Goal: Find specific page/section: Find specific page/section

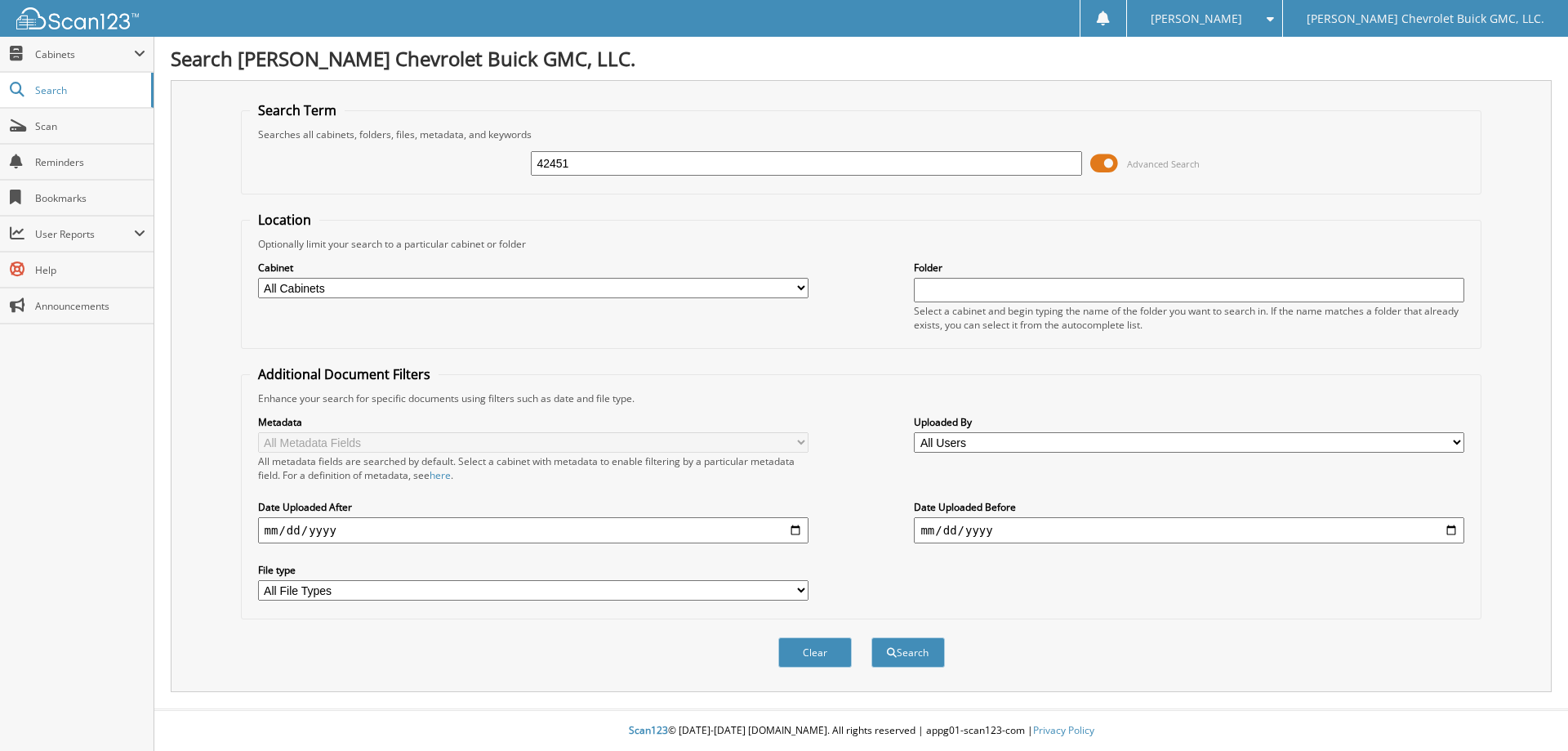
type input "42451"
click at [871, 637] on button "Search" at bounding box center [907, 652] width 73 height 31
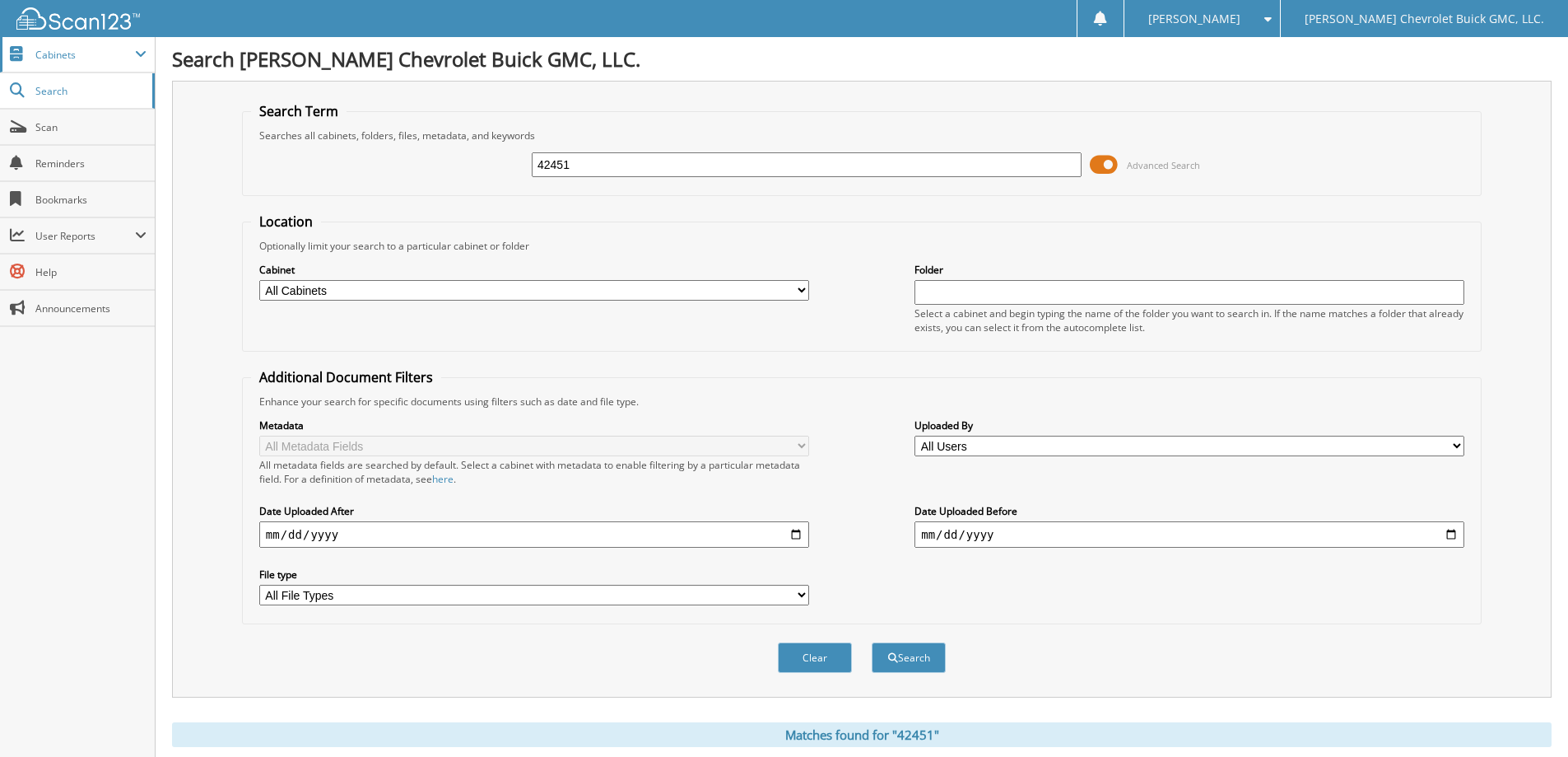
click at [70, 61] on span "Cabinets" at bounding box center [77, 55] width 154 height 36
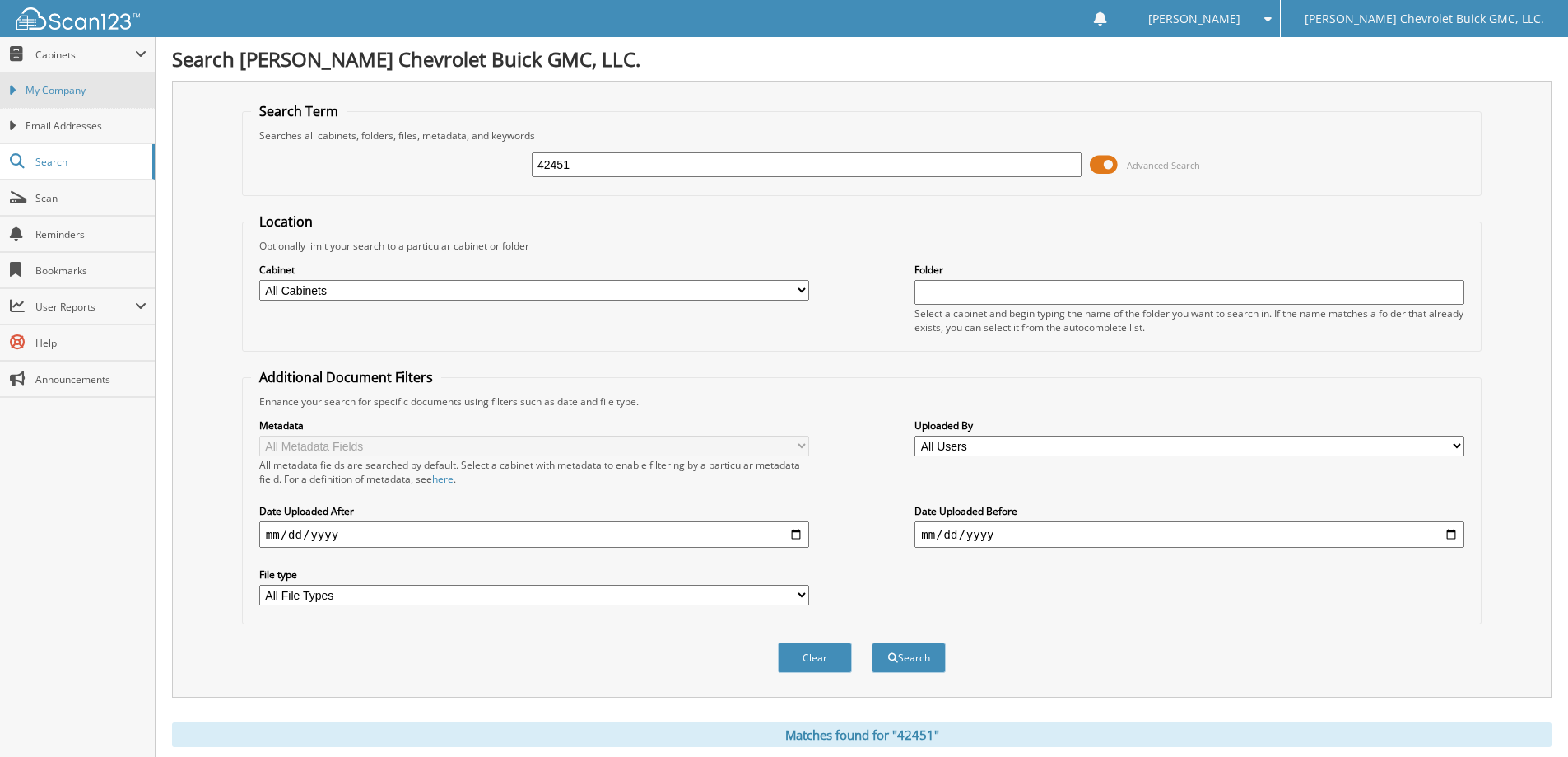
click at [47, 97] on span "My Company" at bounding box center [86, 91] width 121 height 15
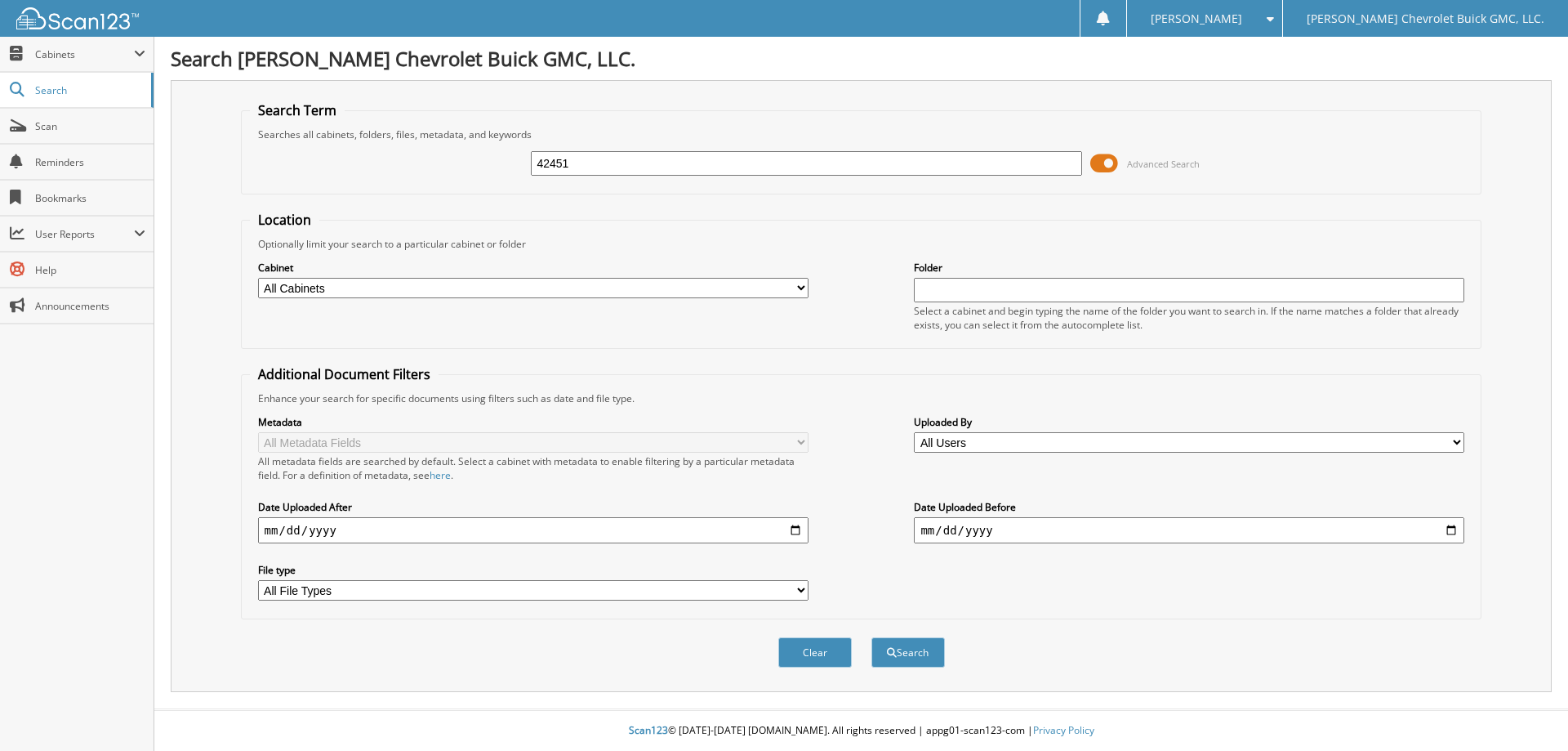
type input "42451"
click at [871, 637] on button "Search" at bounding box center [907, 652] width 73 height 31
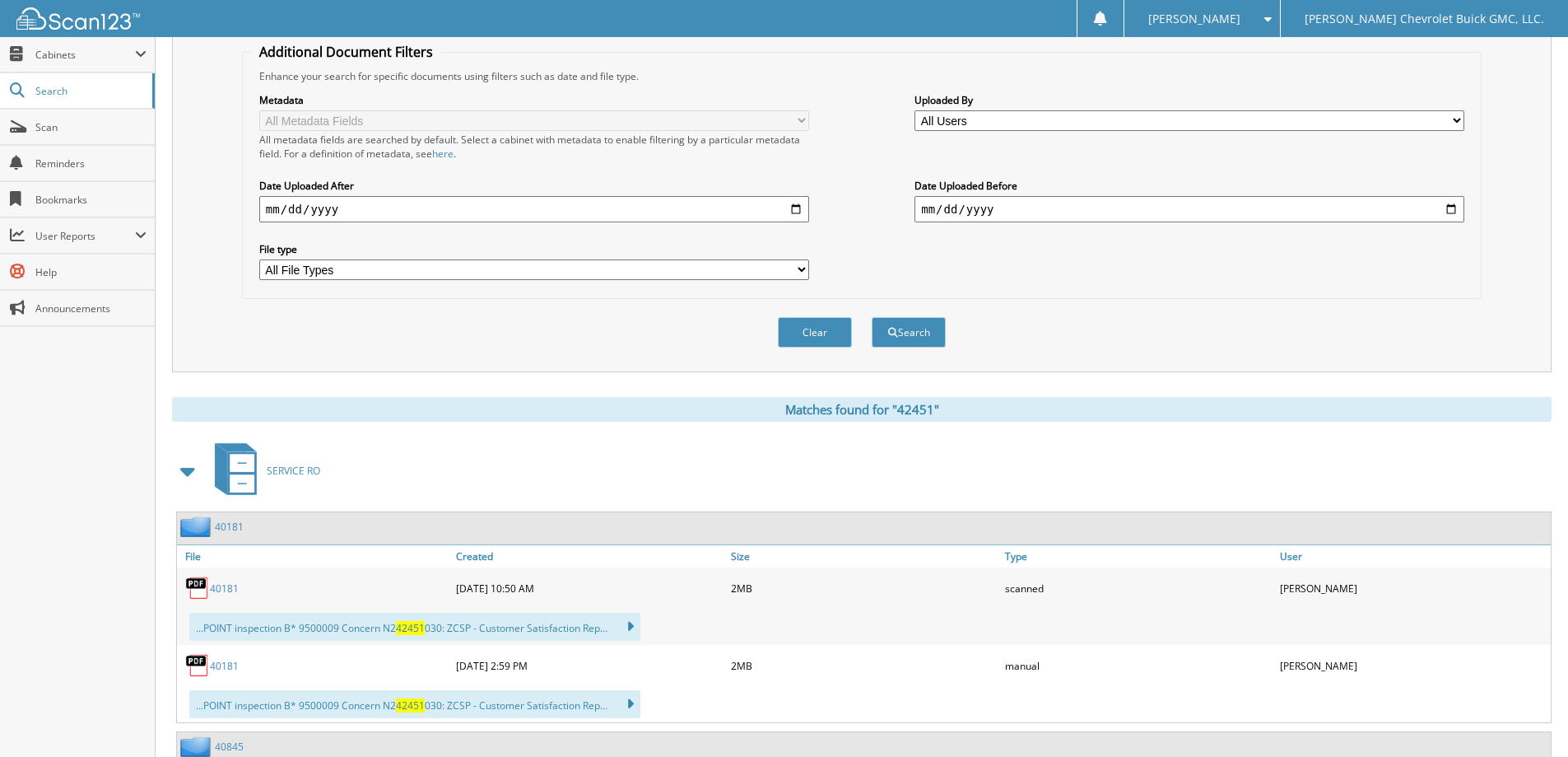
scroll to position [412, 0]
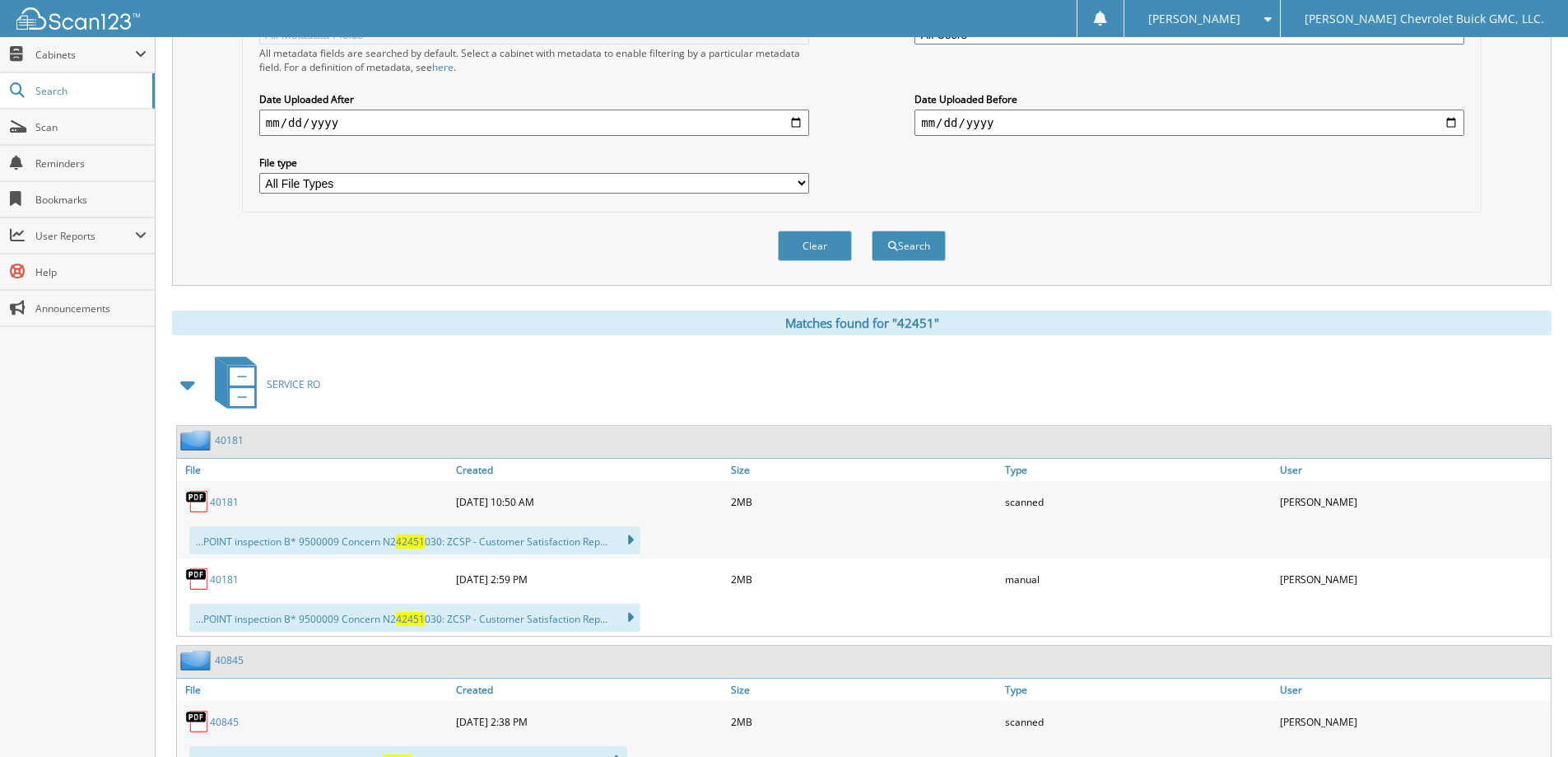
click at [229, 502] on link "40181" at bounding box center [224, 502] width 29 height 14
